Goal: Find specific page/section: Find specific page/section

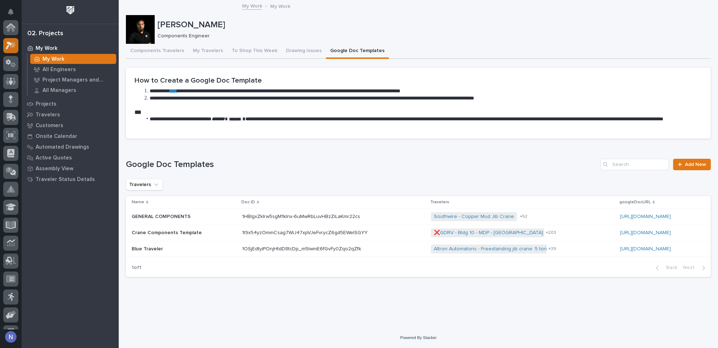
scroll to position [18, 0]
click at [2, 26] on div at bounding box center [11, 175] width 22 height 310
click at [6, 26] on icon at bounding box center [11, 28] width 10 height 8
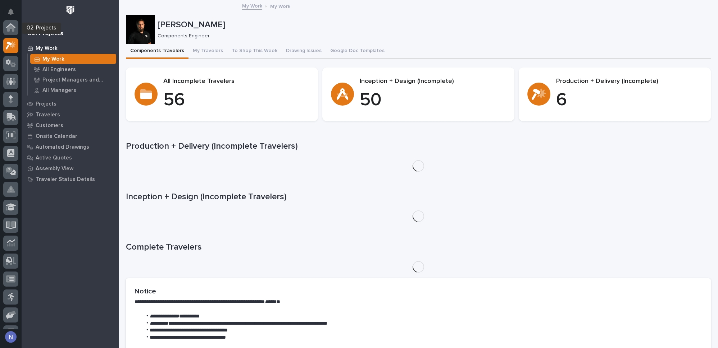
scroll to position [18, 0]
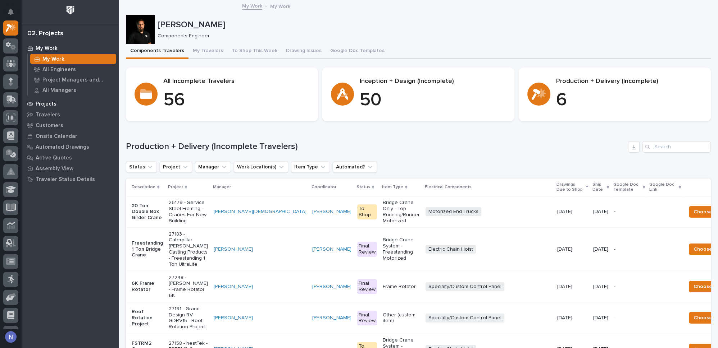
click at [41, 104] on p "Projects" at bounding box center [46, 104] width 21 height 6
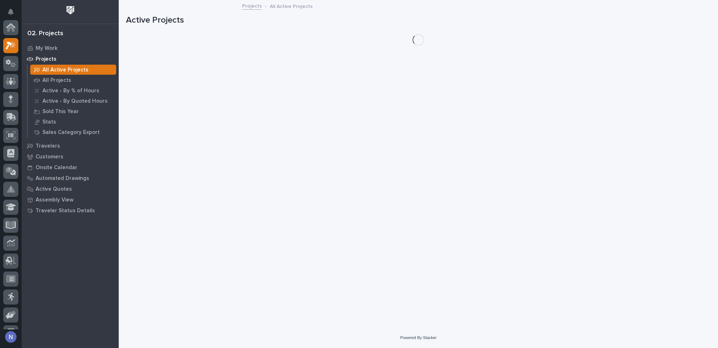
scroll to position [18, 0]
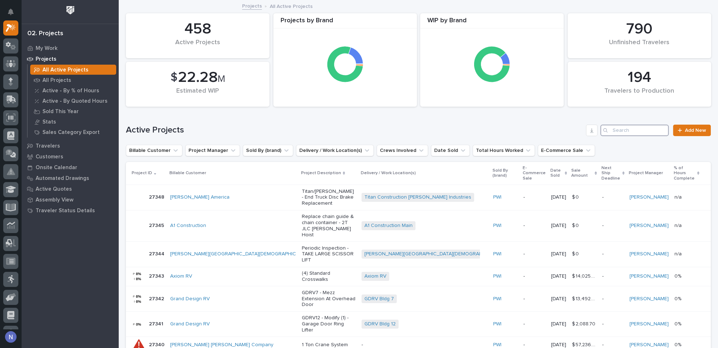
click at [623, 131] on input "Search" at bounding box center [634, 131] width 68 height 12
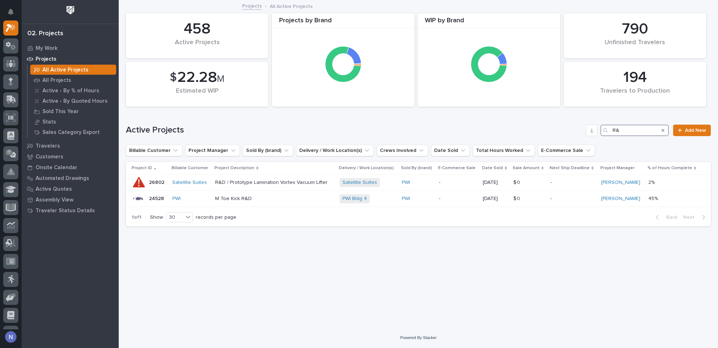
type input "R&"
